Goal: Information Seeking & Learning: Check status

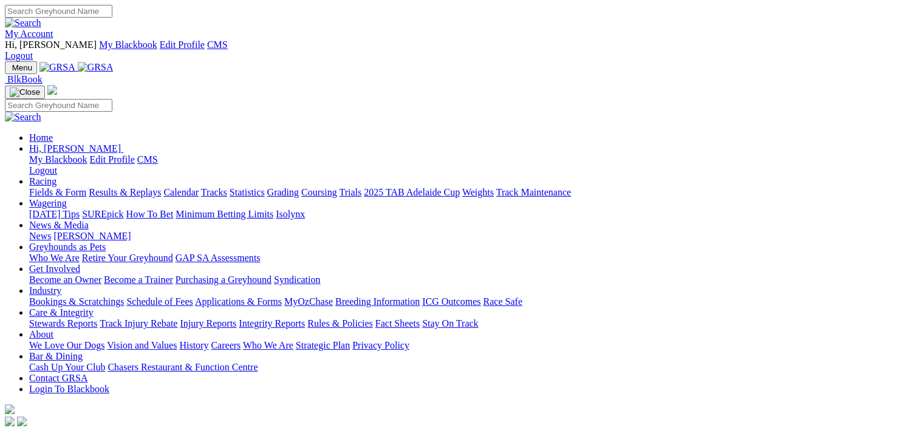
click at [161, 187] on link "Results & Replays" at bounding box center [125, 192] width 72 height 10
